Goal: Check status: Check status

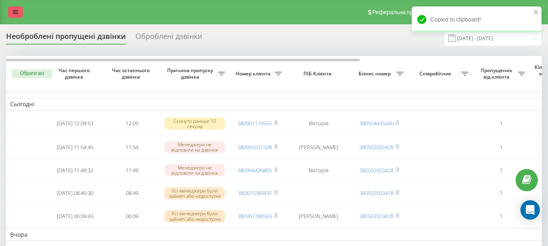
click at [14, 7] on link at bounding box center [15, 11] width 15 height 11
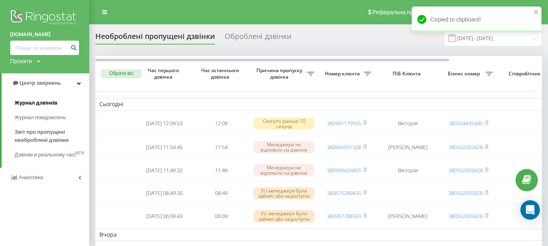
click at [27, 101] on span "Журнал дзвінків" at bounding box center [36, 103] width 43 height 8
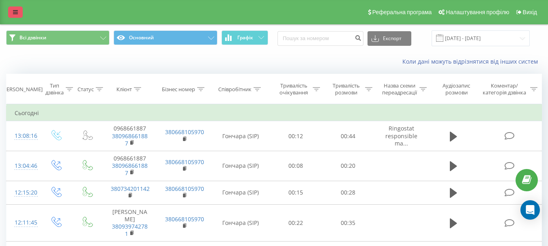
click at [15, 9] on link at bounding box center [15, 11] width 15 height 11
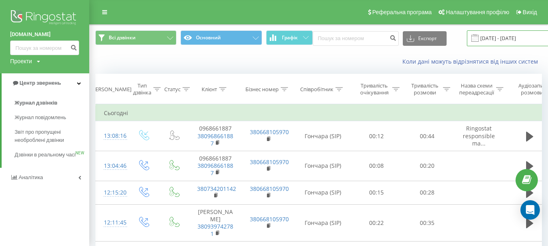
click at [487, 33] on input "[DATE] - [DATE]" at bounding box center [516, 38] width 98 height 16
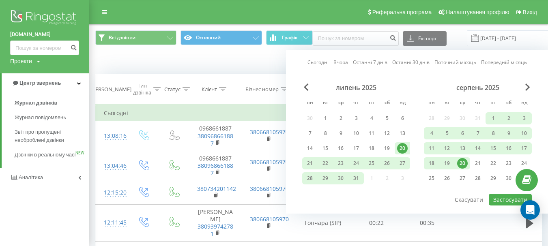
click at [465, 162] on div "20" at bounding box center [462, 163] width 11 height 11
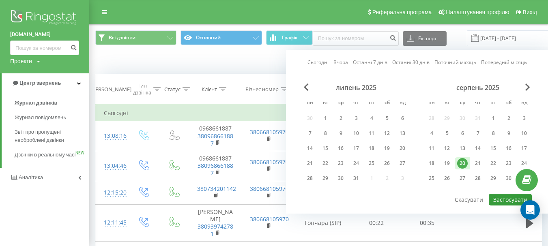
click at [507, 200] on button "Застосувати" at bounding box center [510, 200] width 43 height 12
type input "20.08.2025 - 20.08.2025"
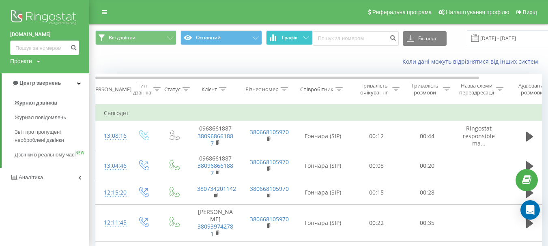
click at [299, 36] on button "Графік" at bounding box center [289, 37] width 47 height 15
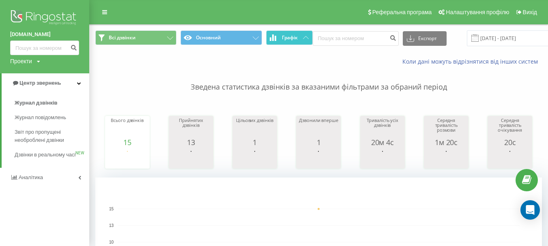
click at [299, 36] on button "Графік" at bounding box center [289, 37] width 47 height 15
